Goal: Check status: Check status

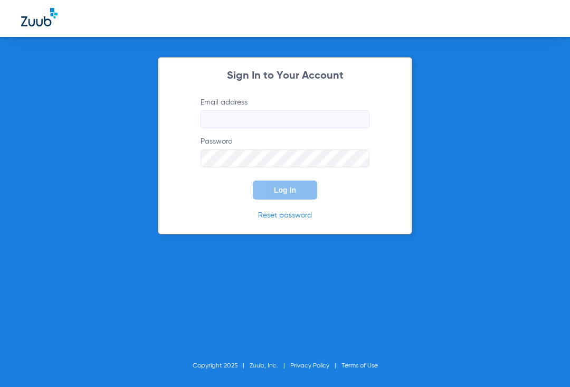
type input "[EMAIL_ADDRESS][DOMAIN_NAME]"
click at [290, 188] on span "Log In" at bounding box center [285, 190] width 22 height 8
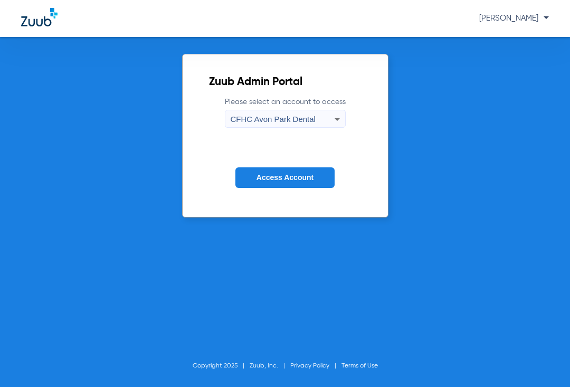
click at [287, 113] on div "CFHC Avon Park Dental" at bounding box center [283, 119] width 104 height 18
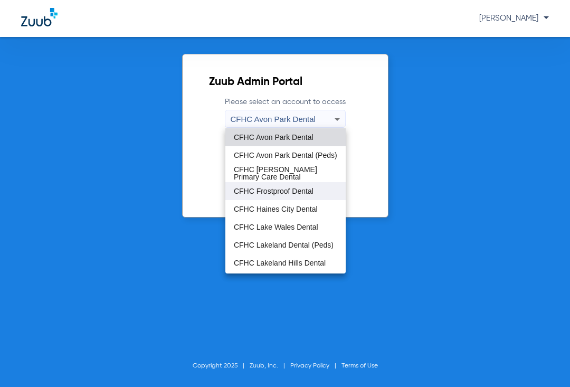
click at [261, 188] on span "CFHC Frostproof Dental" at bounding box center [274, 190] width 80 height 7
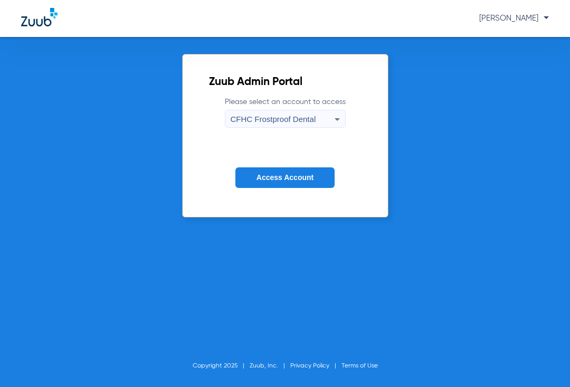
click at [264, 176] on span "Access Account" at bounding box center [284, 177] width 57 height 8
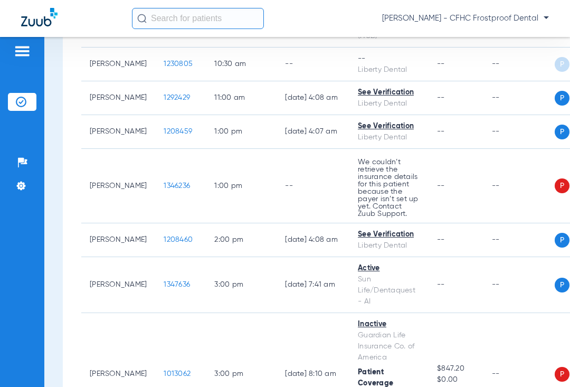
scroll to position [686, 0]
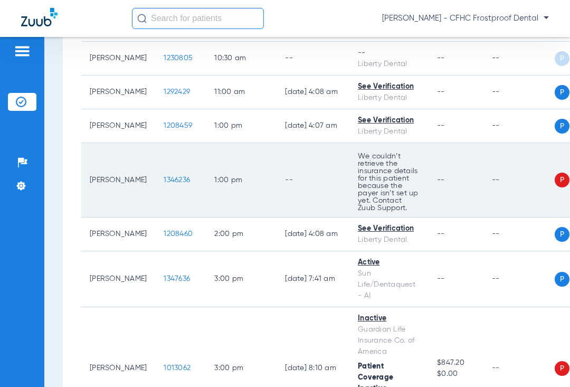
click at [166, 177] on span "1346236" at bounding box center [177, 179] width 26 height 7
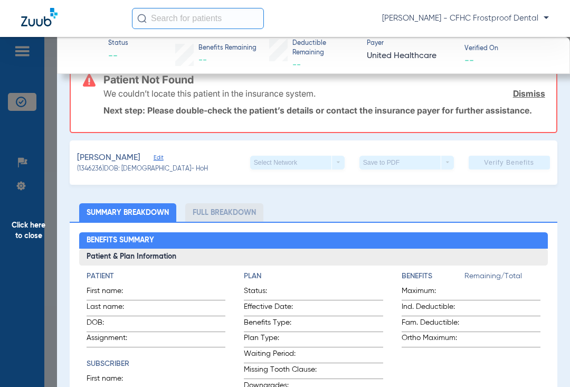
scroll to position [211, 0]
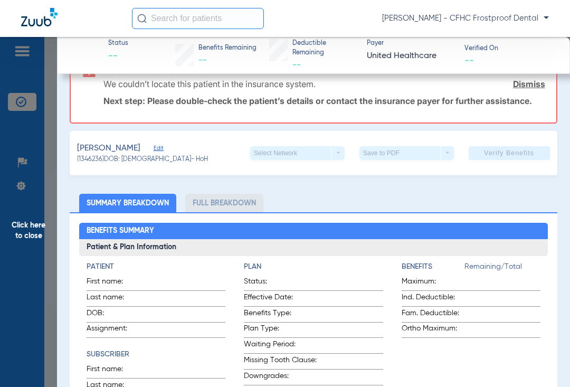
click at [160, 147] on span "Edit" at bounding box center [158, 150] width 9 height 10
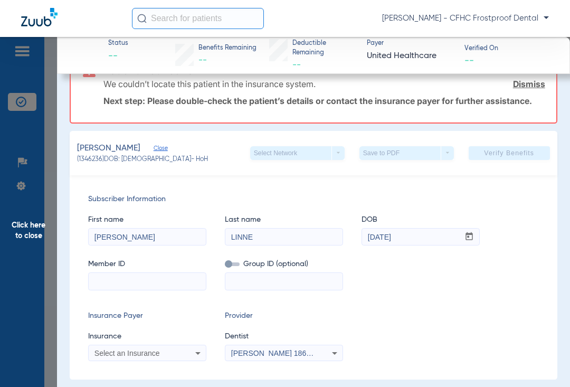
click at [280, 205] on div "Last name [PERSON_NAME]" at bounding box center [284, 225] width 118 height 41
click at [23, 232] on span "Click here to close" at bounding box center [28, 230] width 57 height 387
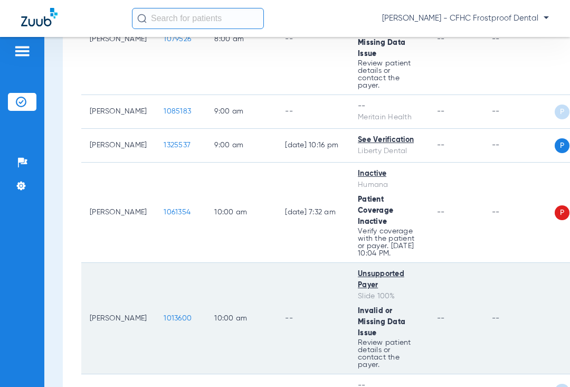
scroll to position [0, 0]
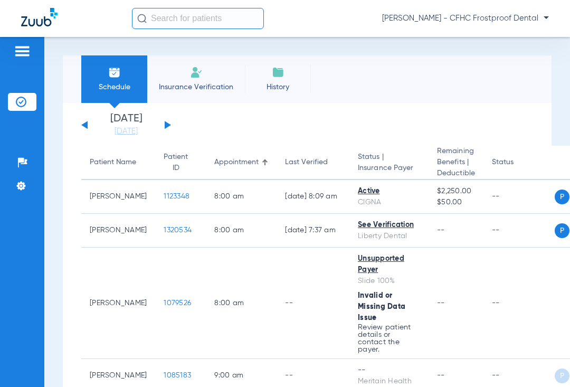
click at [168, 123] on button at bounding box center [168, 125] width 6 height 8
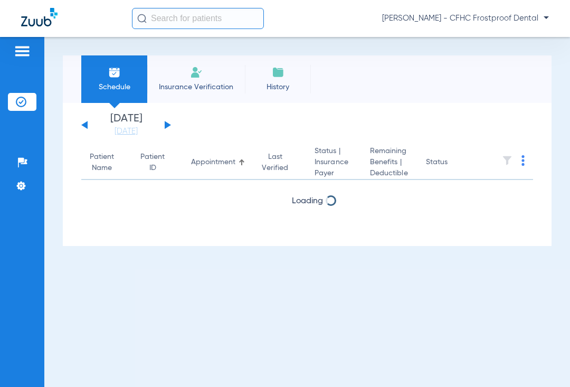
click at [168, 123] on button at bounding box center [168, 125] width 6 height 8
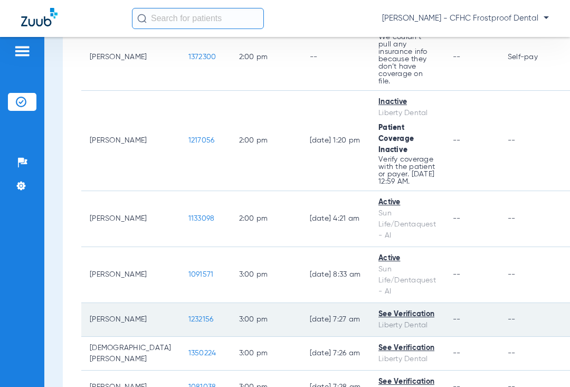
scroll to position [600, 0]
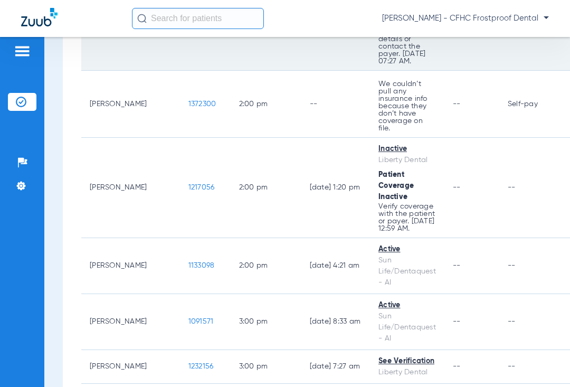
drag, startPoint x: 262, startPoint y: 53, endPoint x: 261, endPoint y: 47, distance: 5.4
click at [301, 53] on td "[DATE] 8:34 AM" at bounding box center [335, 17] width 69 height 108
